Goal: Transaction & Acquisition: Purchase product/service

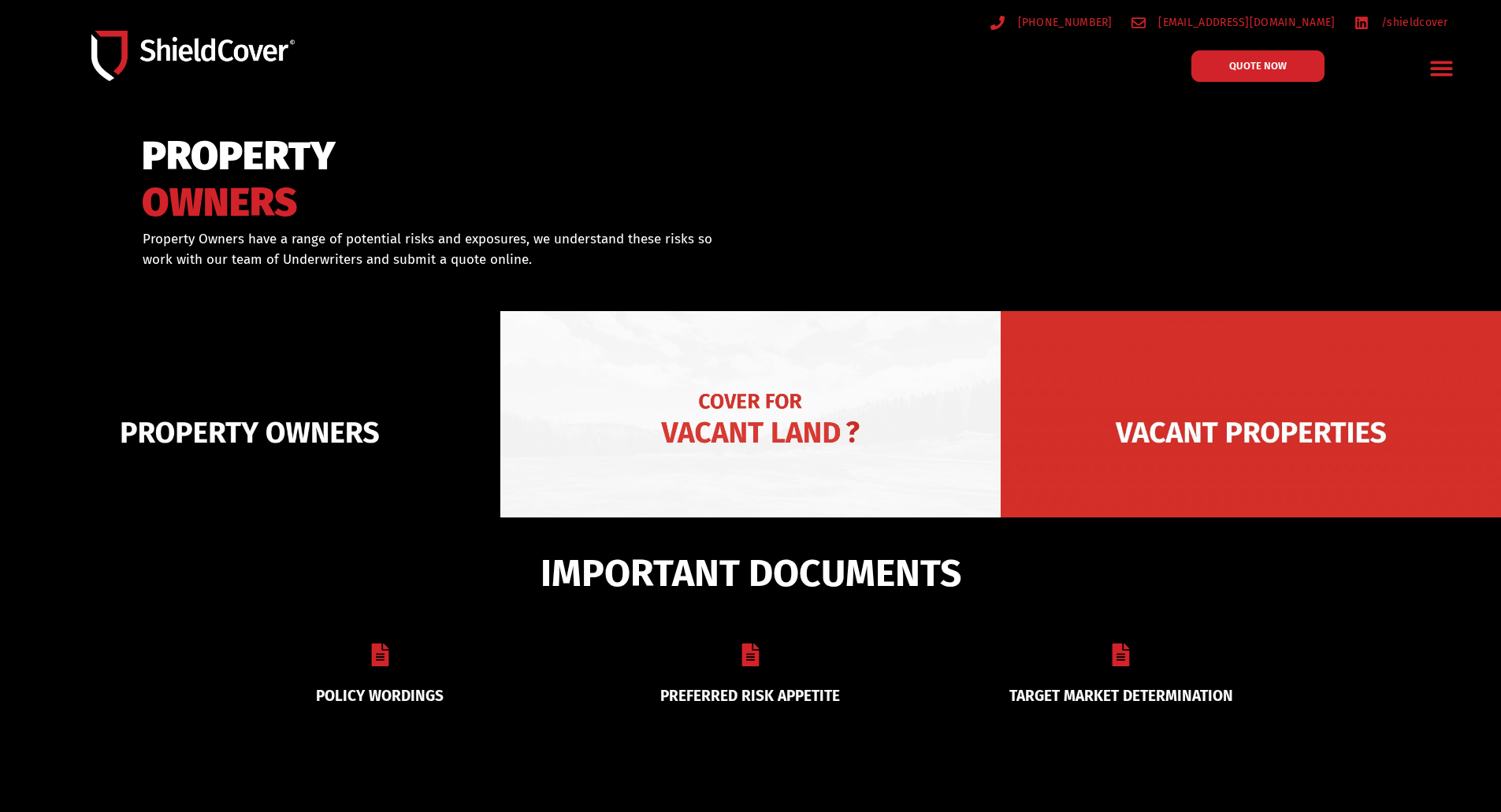
click at [661, 425] on img at bounding box center [750, 432] width 500 height 243
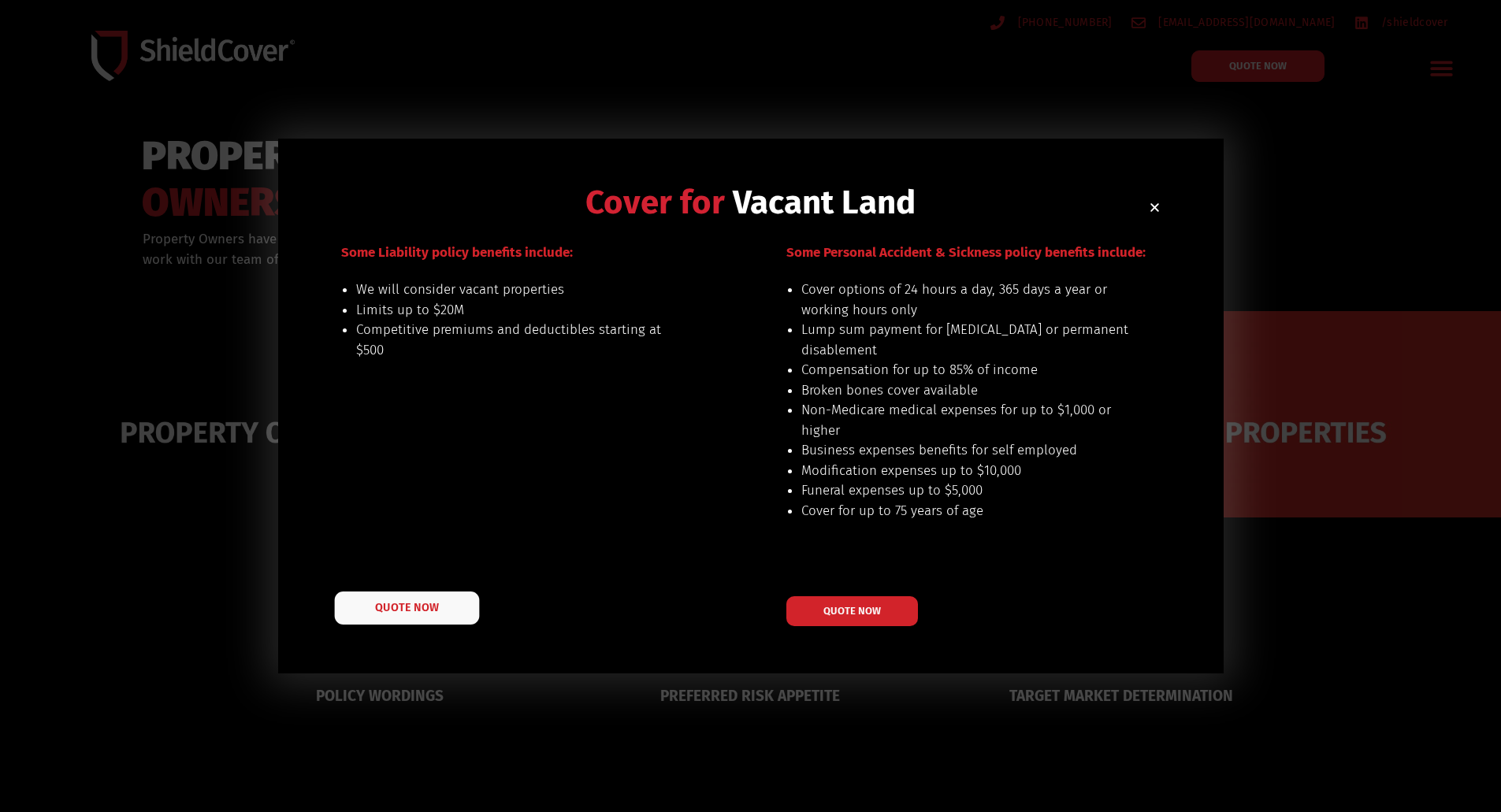
click at [450, 601] on link "QUOTE NOW" at bounding box center [407, 608] width 145 height 34
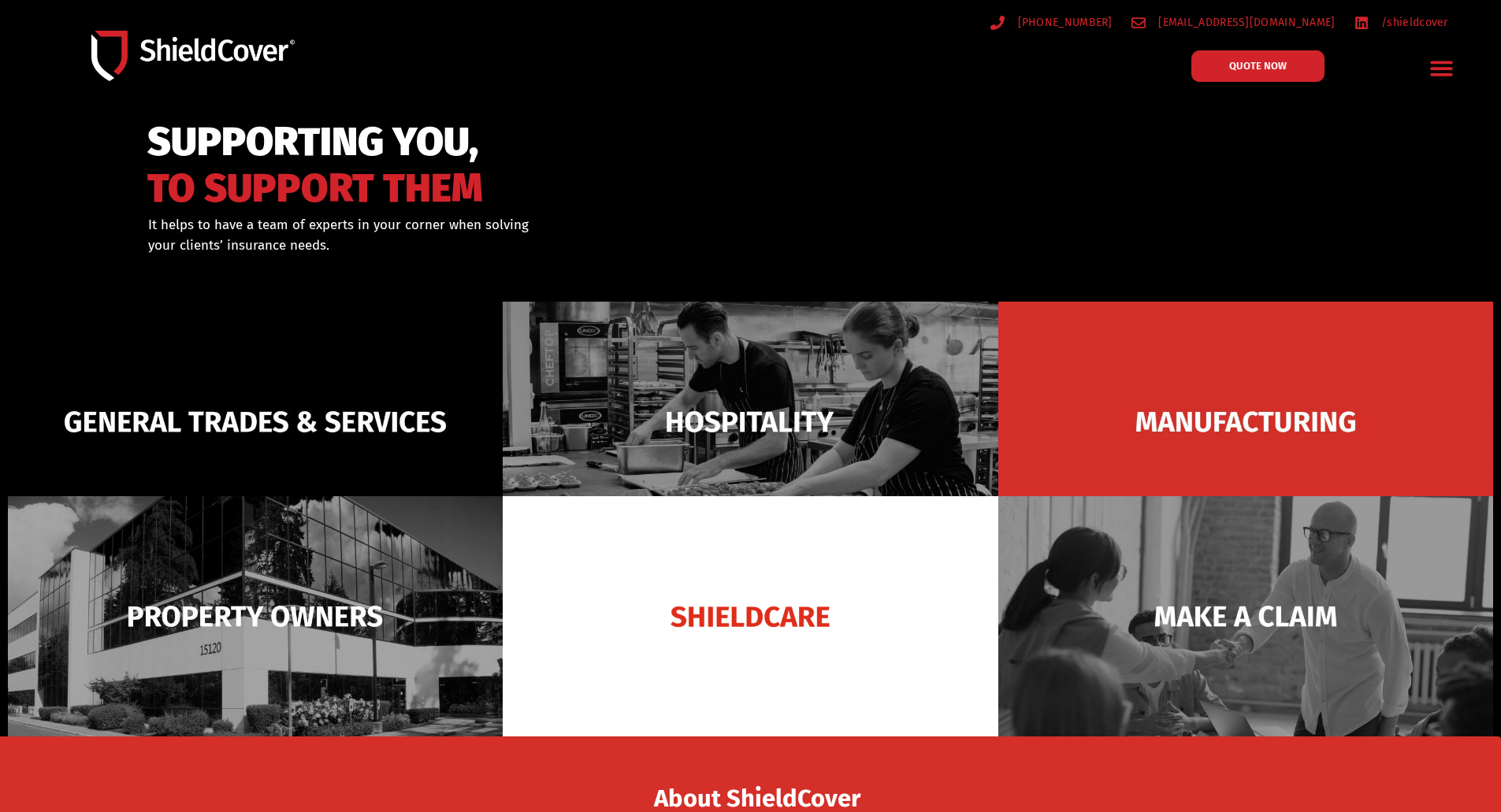
click at [1445, 67] on icon "Menu Toggle" at bounding box center [1441, 68] width 24 height 24
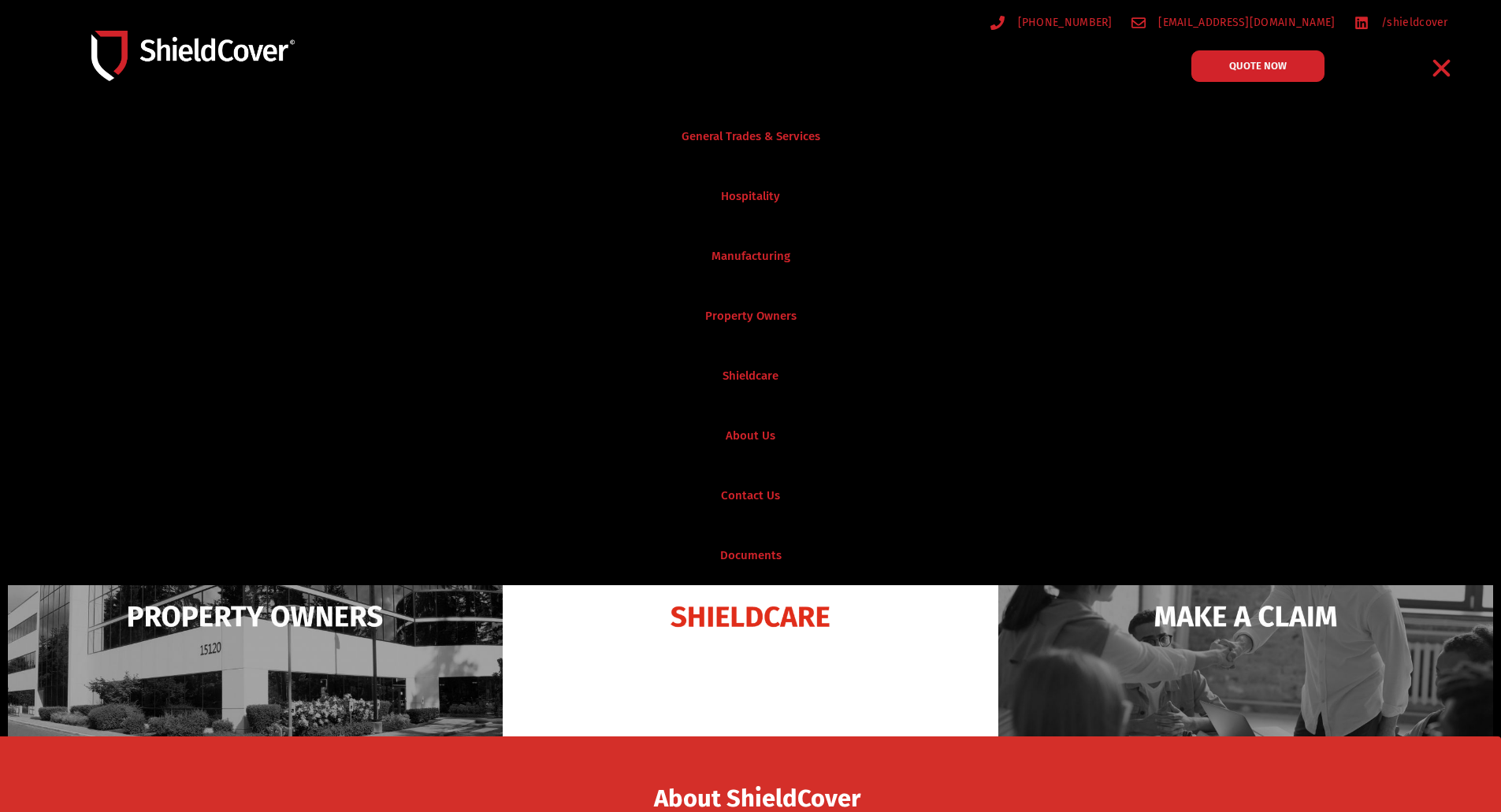
click at [1443, 70] on icon "Menu Toggle" at bounding box center [1441, 68] width 17 height 17
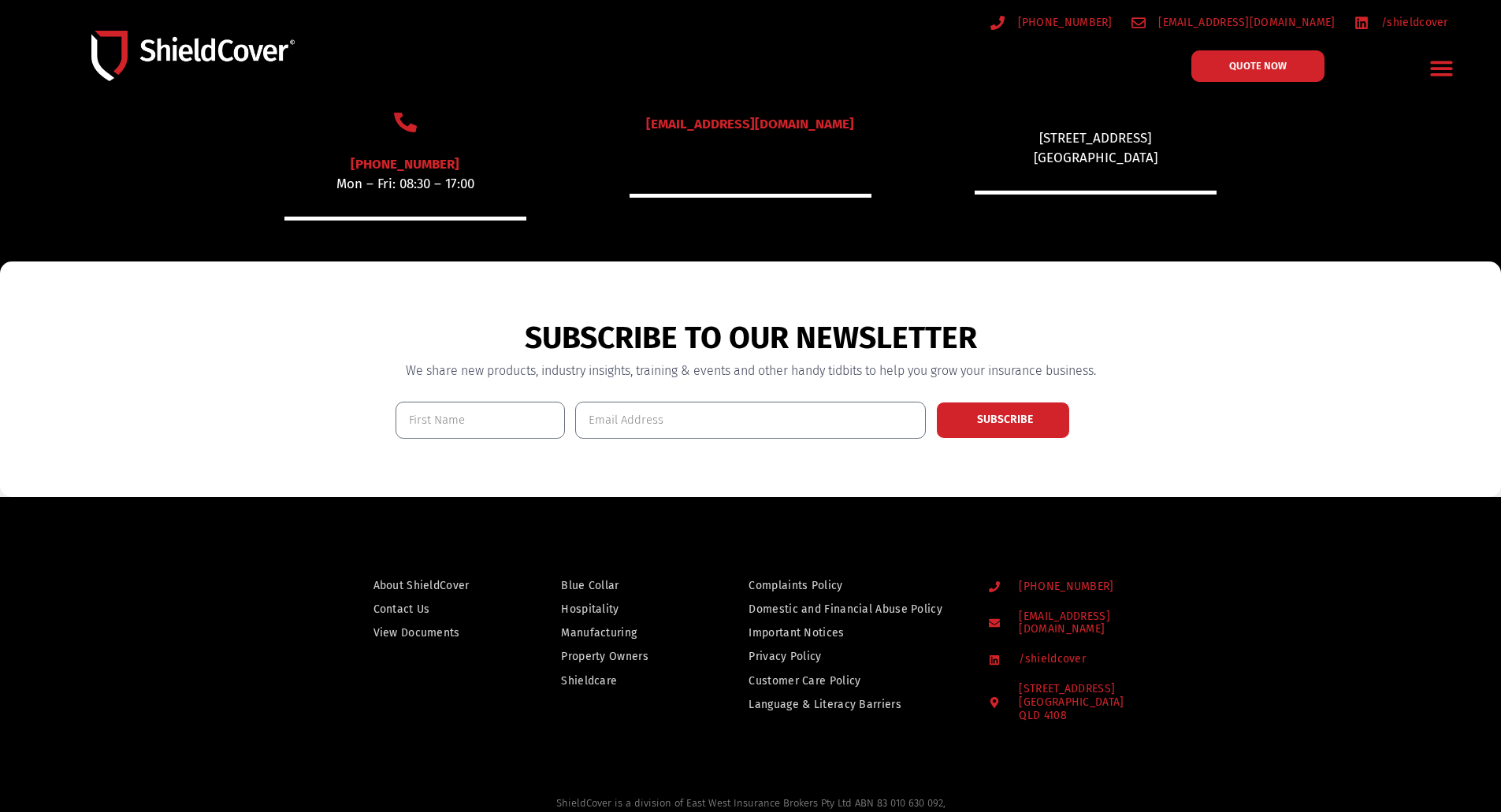
scroll to position [942, 0]
